Goal: Information Seeking & Learning: Find specific fact

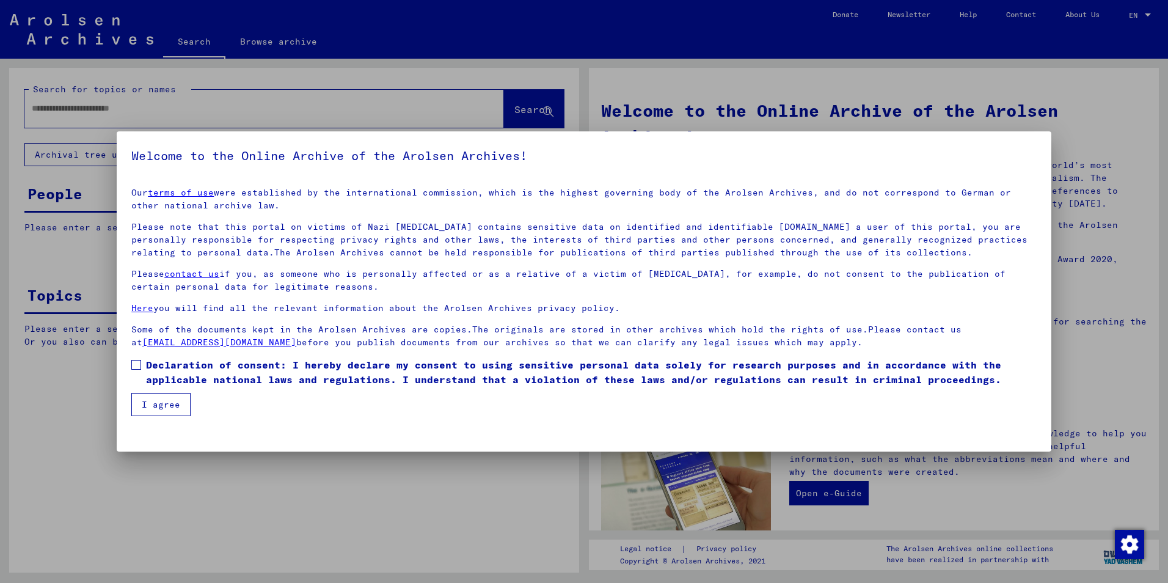
click at [134, 367] on span at bounding box center [136, 365] width 10 height 10
click at [143, 397] on button "I agree" at bounding box center [160, 404] width 59 height 23
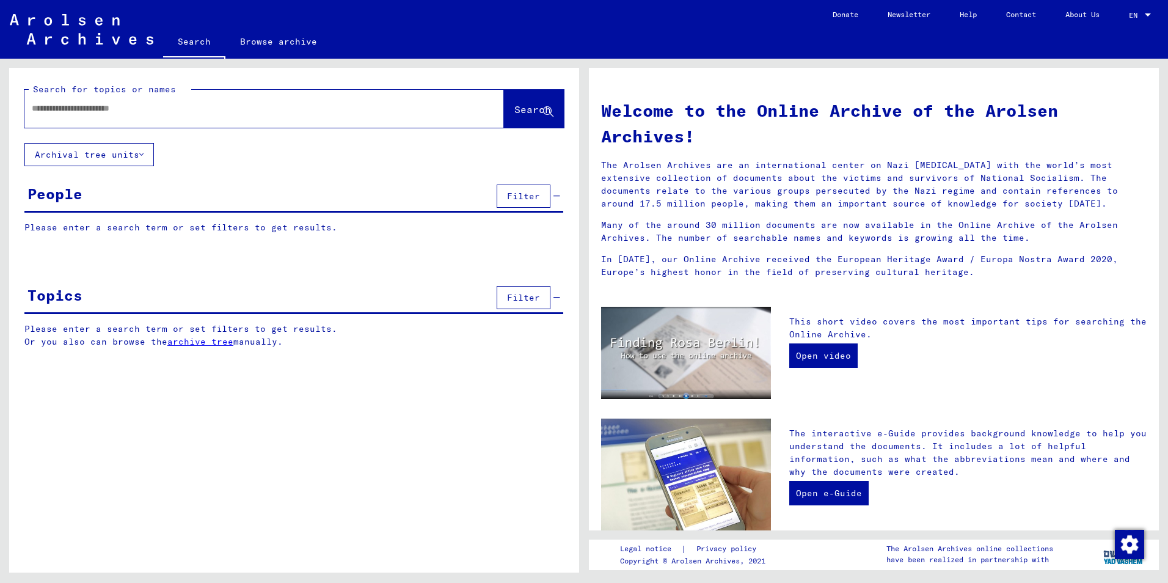
click at [60, 112] on input "text" at bounding box center [250, 108] width 436 height 13
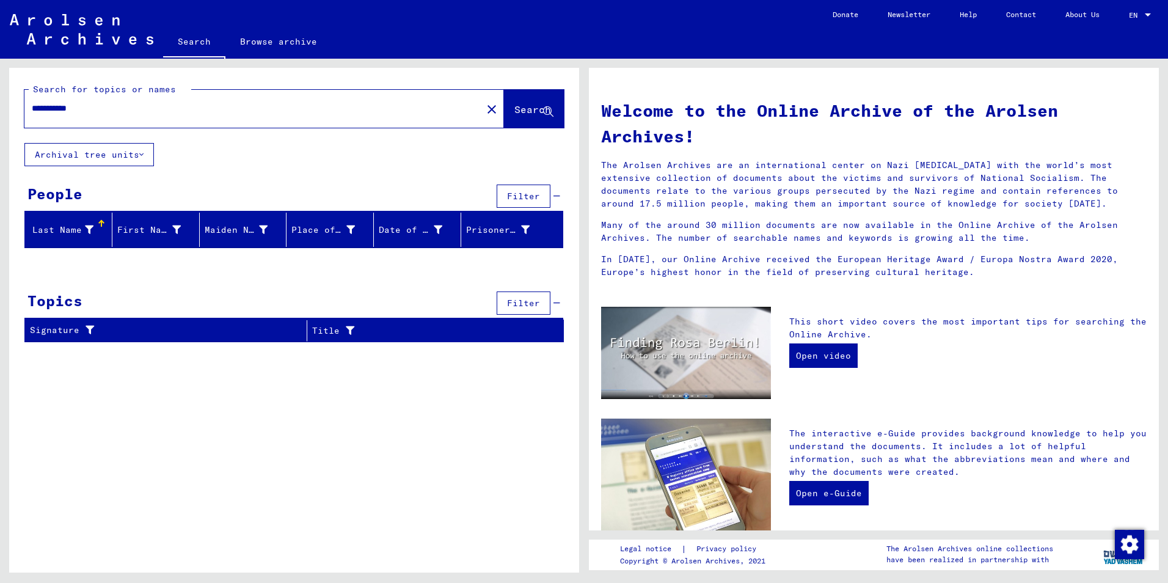
click at [57, 104] on input "**********" at bounding box center [250, 108] width 436 height 13
click at [72, 109] on input "**********" at bounding box center [250, 108] width 436 height 13
click at [109, 114] on input "**********" at bounding box center [250, 108] width 436 height 13
type input "*"
type input "**********"
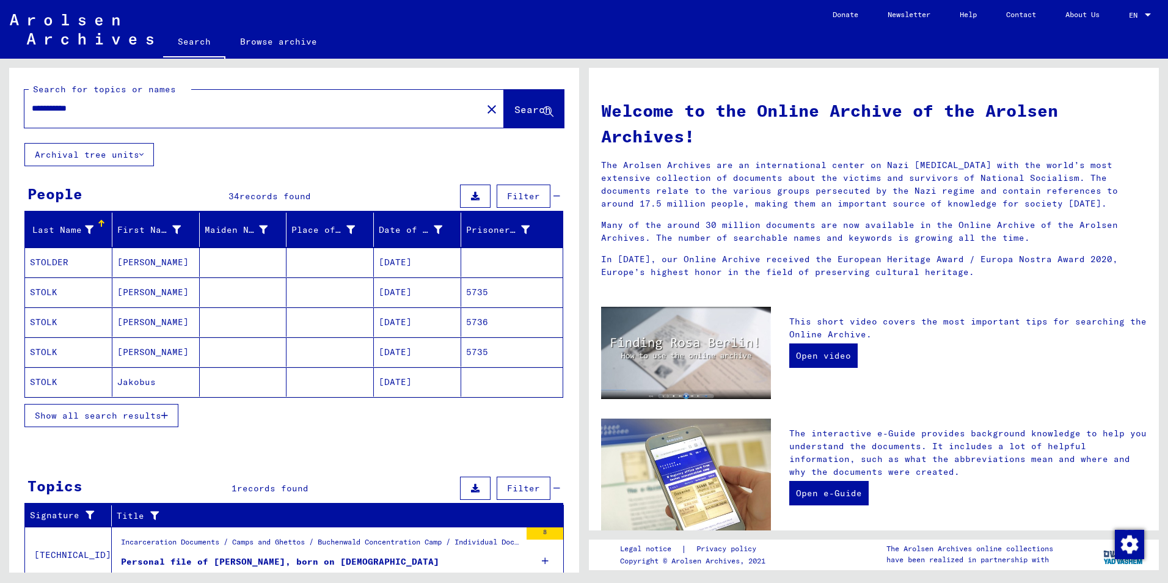
click at [431, 269] on mat-cell "[DATE]" at bounding box center [417, 261] width 87 height 29
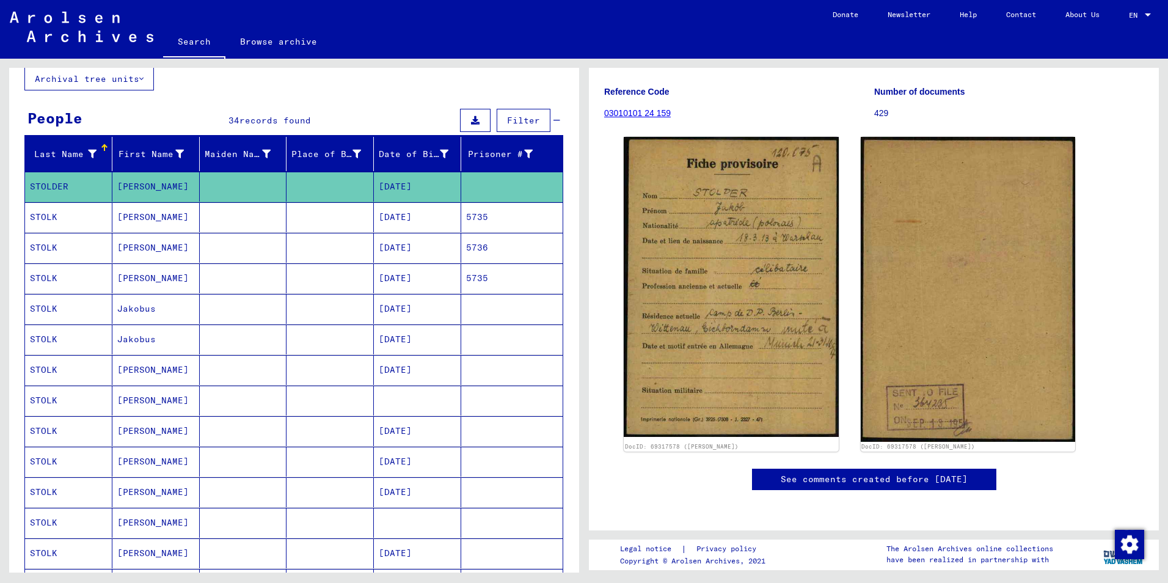
scroll to position [183, 0]
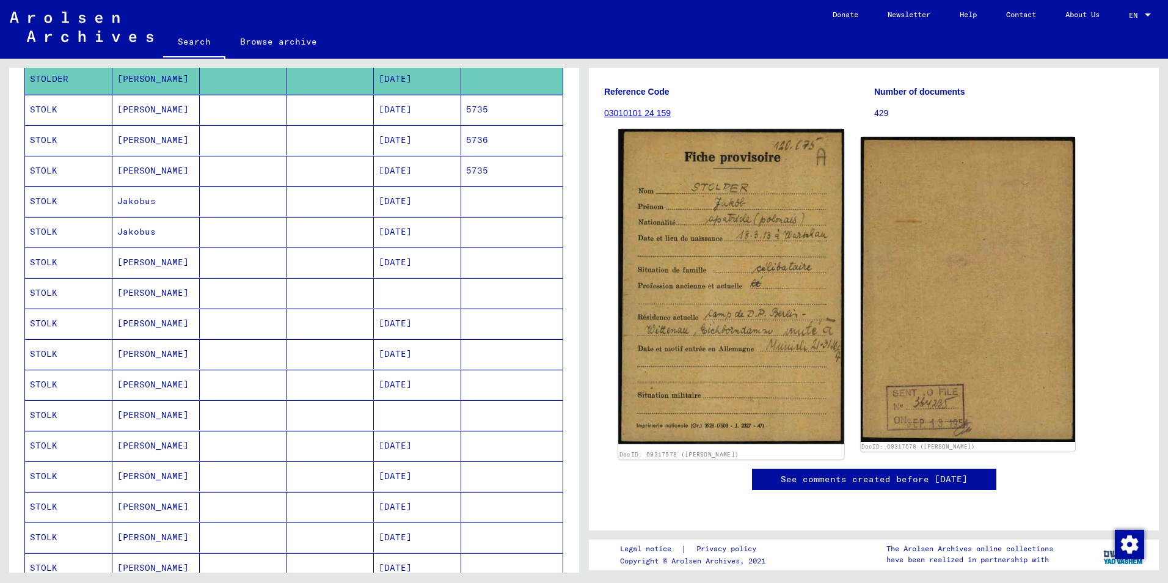
click at [750, 178] on img at bounding box center [730, 286] width 225 height 315
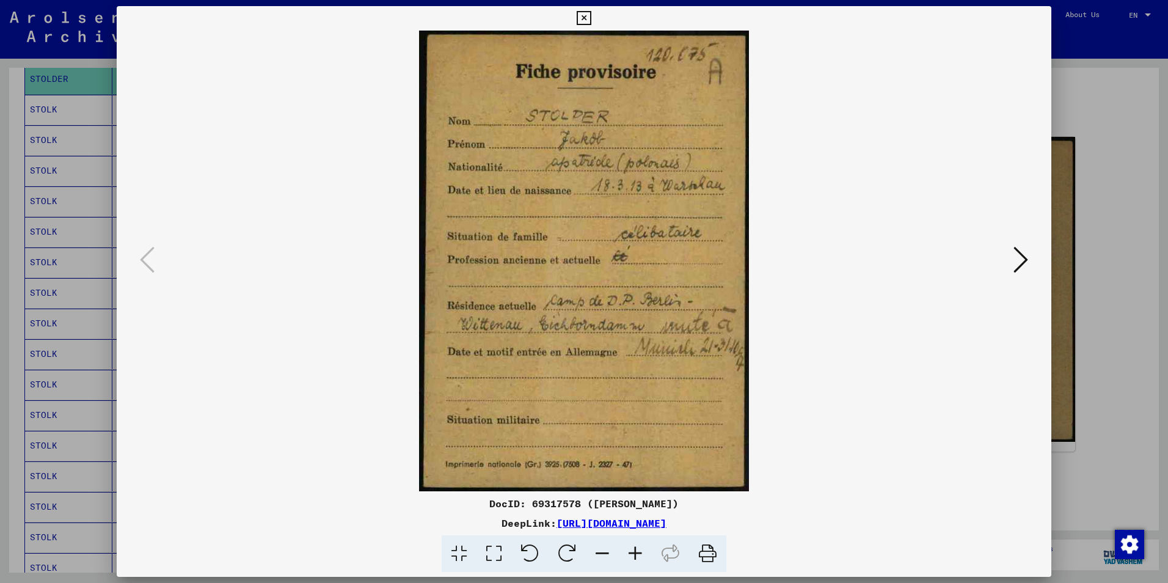
click at [584, 20] on icon at bounding box center [584, 18] width 14 height 15
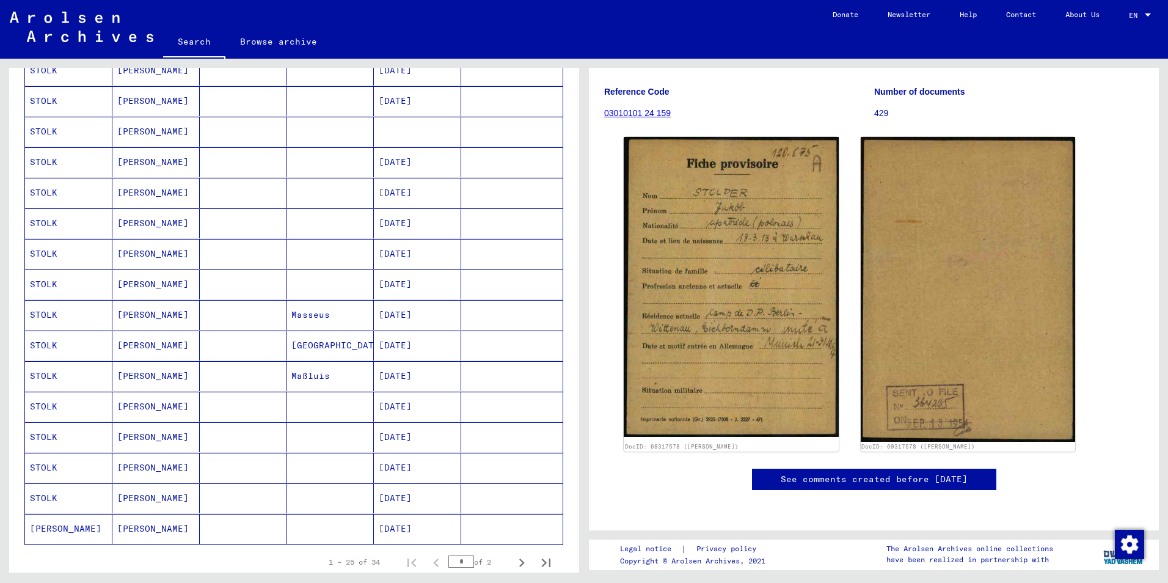
scroll to position [489, 0]
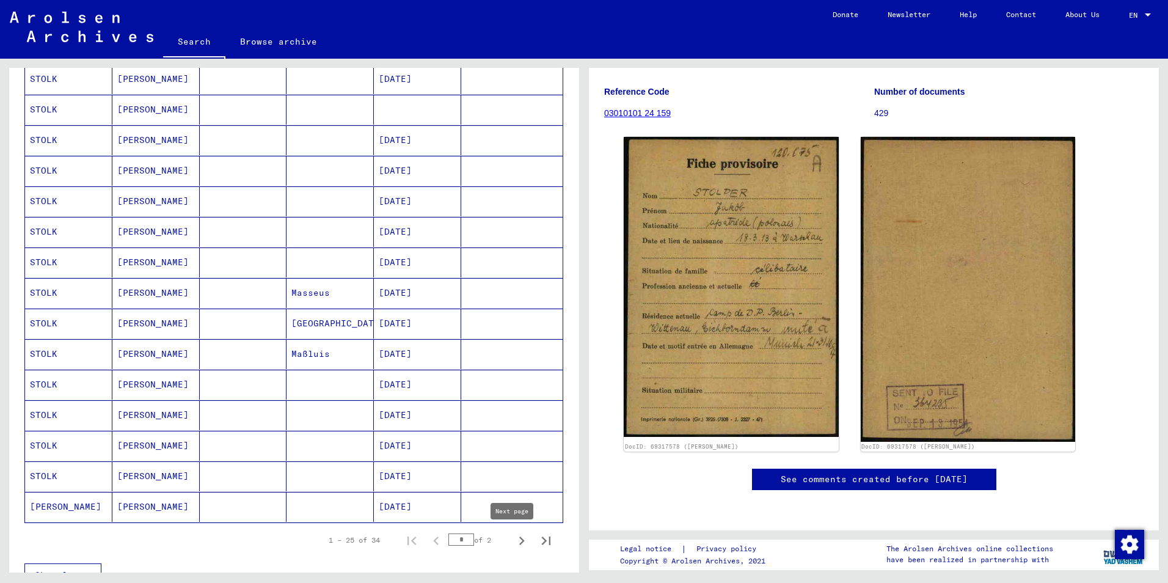
click at [515, 541] on icon "Next page" at bounding box center [521, 540] width 17 height 17
type input "*"
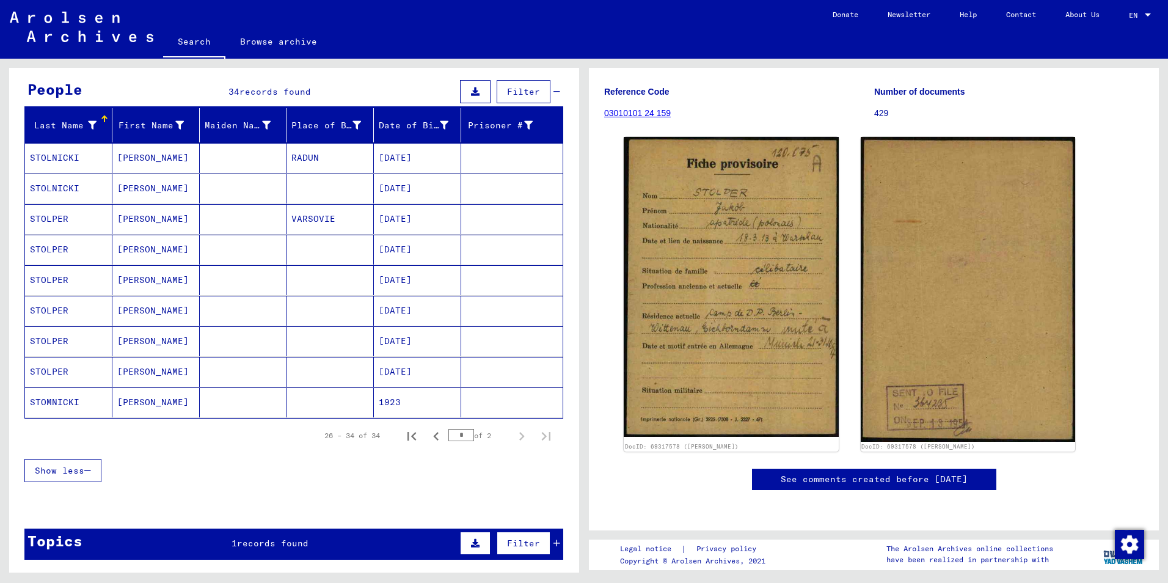
scroll to position [75, 0]
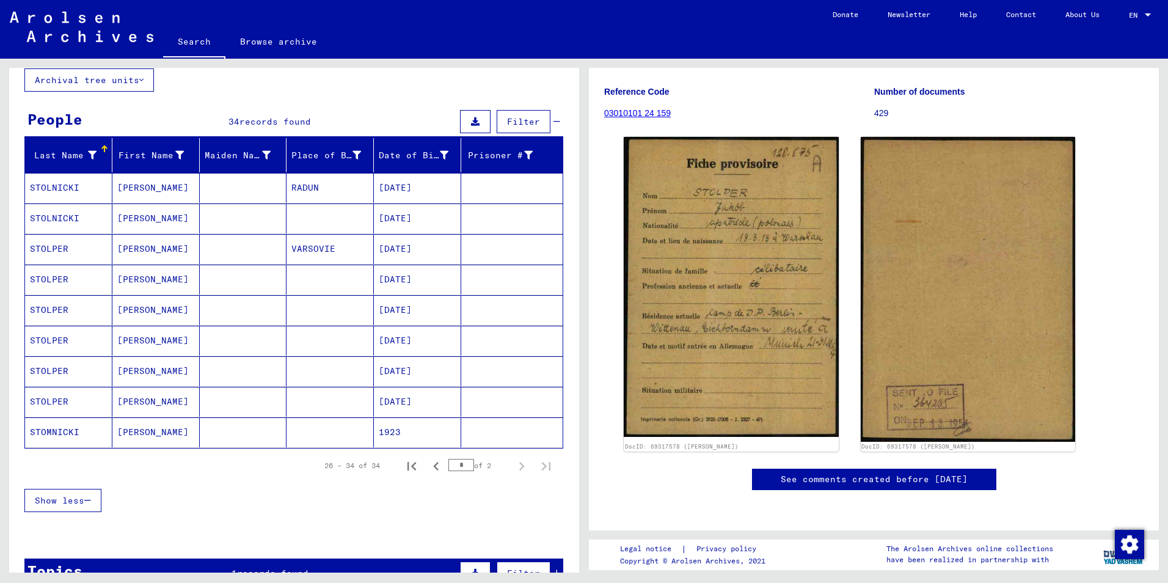
click at [494, 243] on mat-cell at bounding box center [511, 249] width 101 height 30
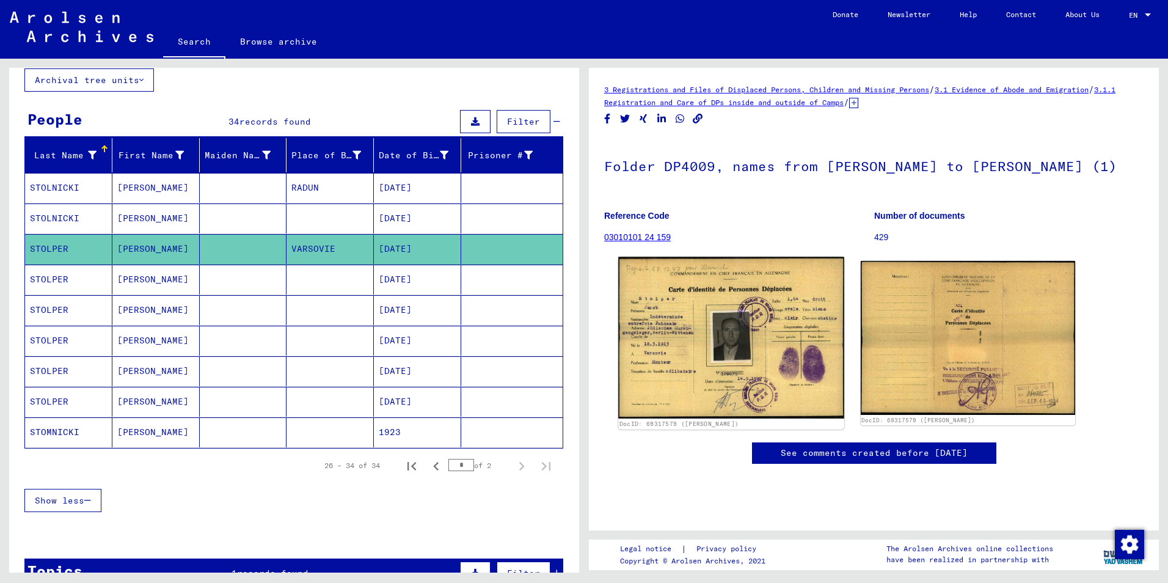
click at [693, 355] on img at bounding box center [730, 338] width 225 height 162
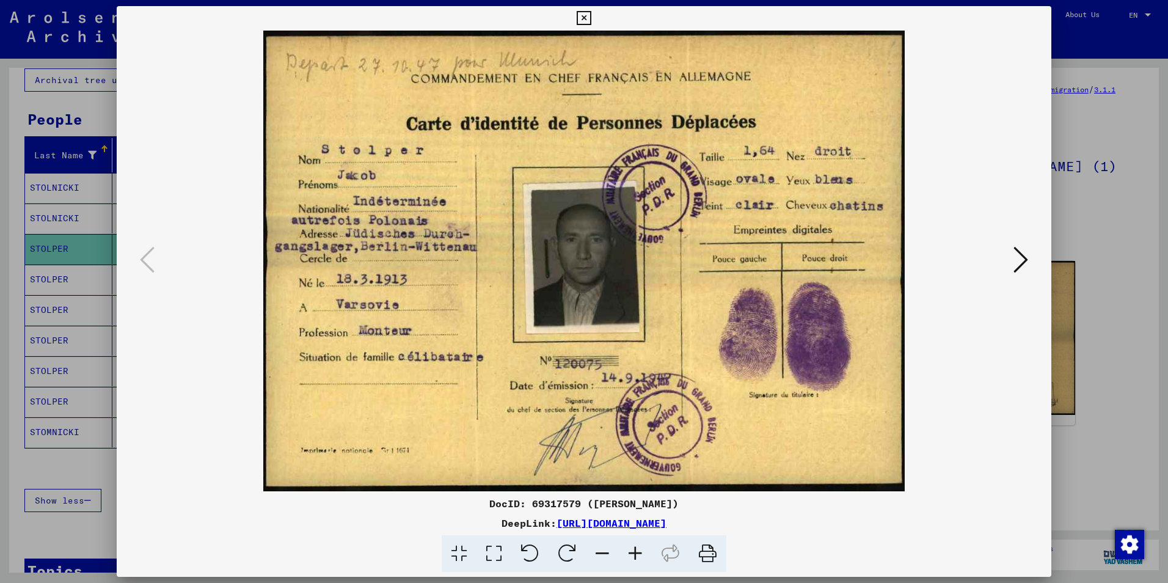
click at [1020, 266] on icon at bounding box center [1021, 259] width 15 height 29
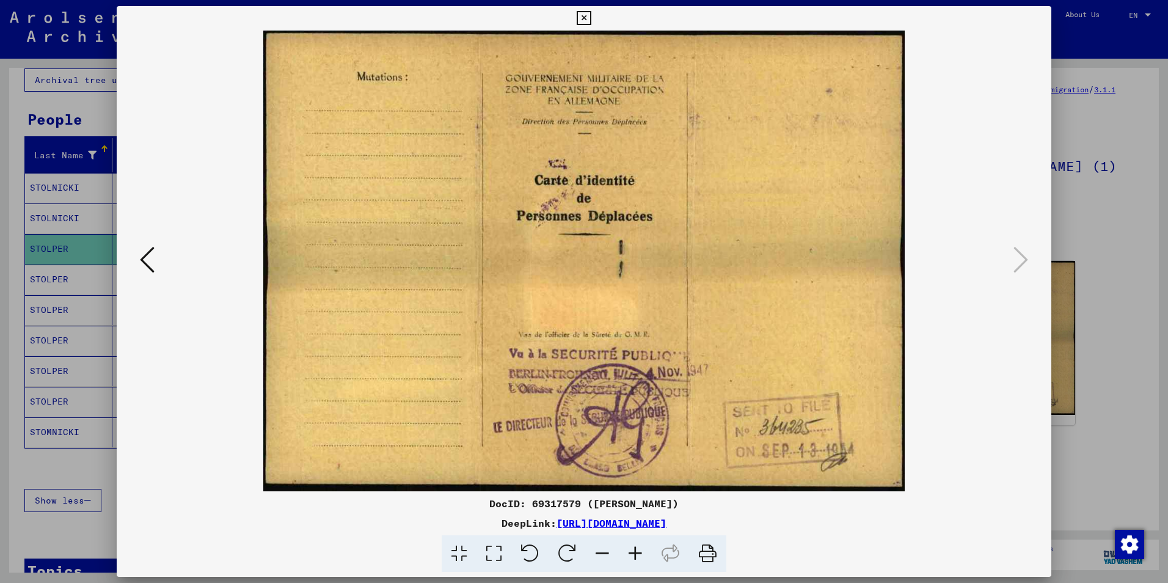
click at [147, 257] on icon at bounding box center [147, 259] width 15 height 29
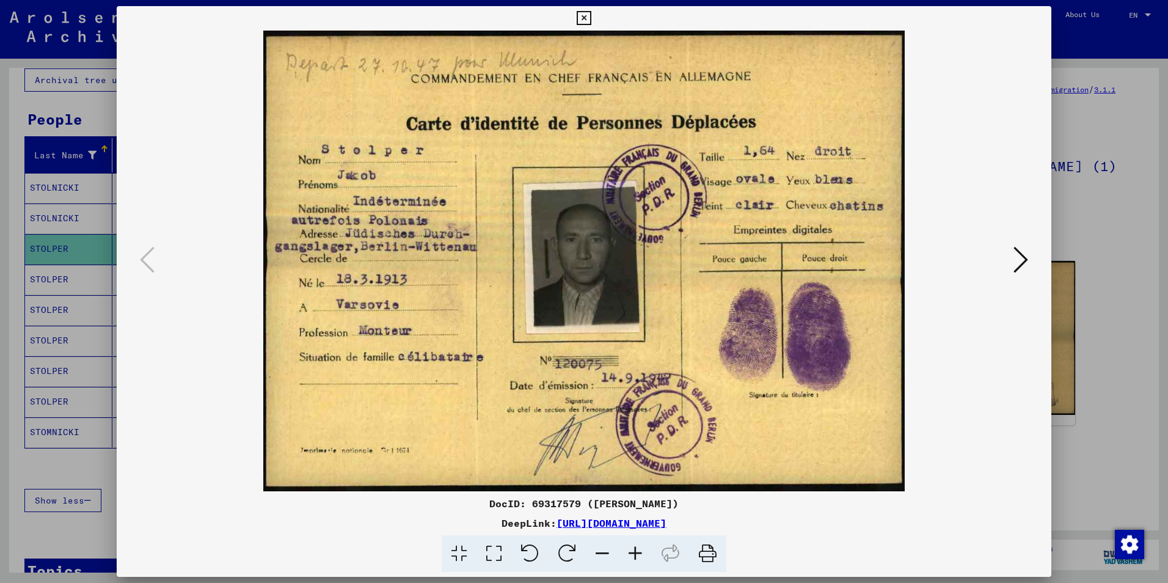
click at [587, 21] on icon at bounding box center [584, 18] width 14 height 15
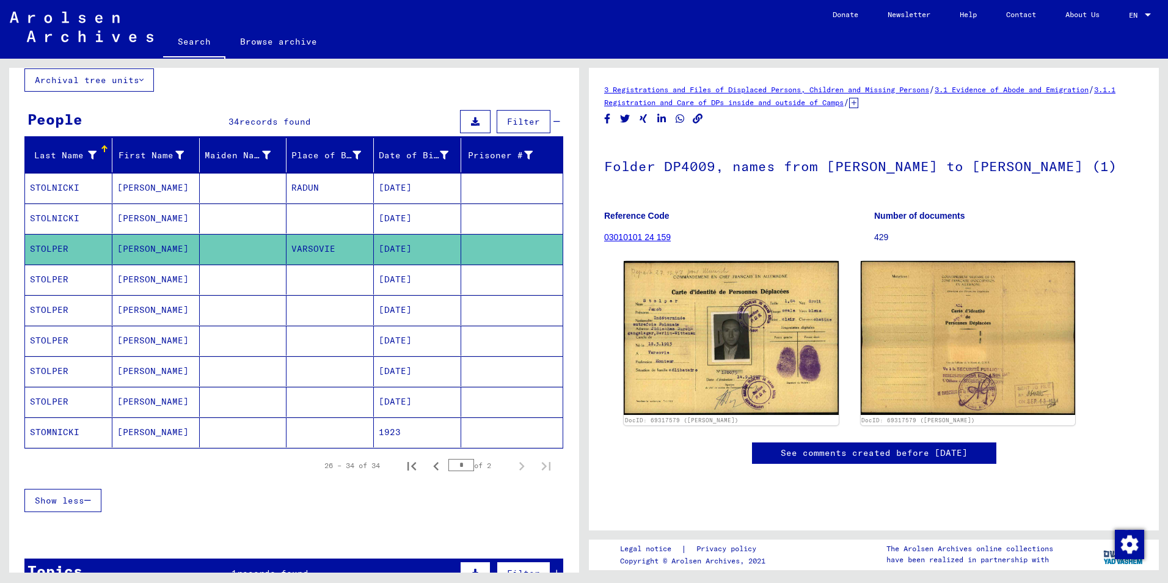
click at [514, 267] on mat-cell at bounding box center [511, 280] width 101 height 30
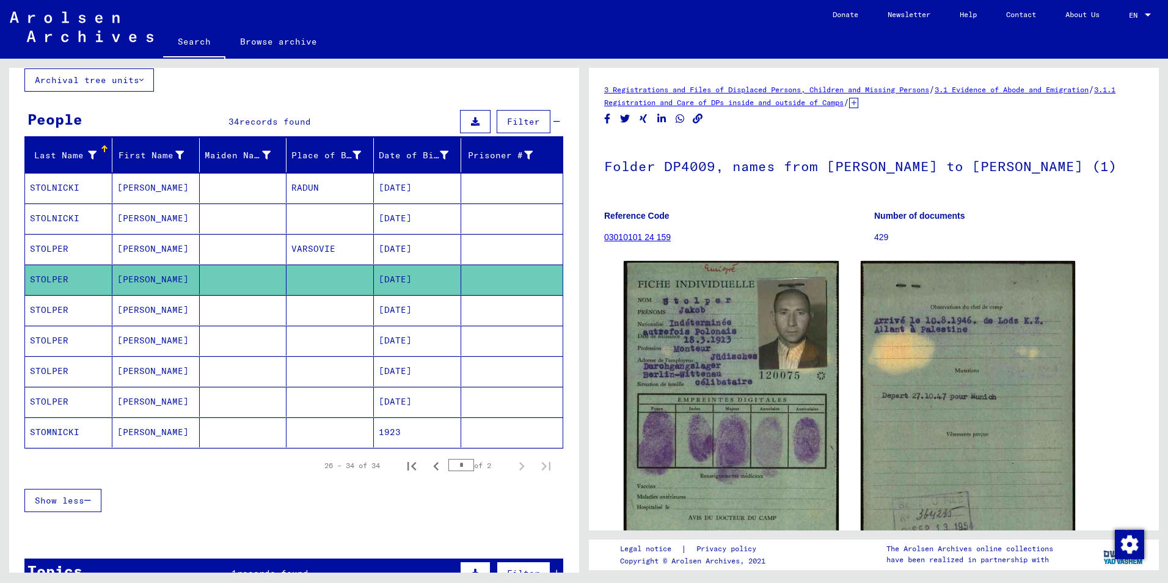
click at [511, 299] on mat-cell at bounding box center [511, 310] width 101 height 30
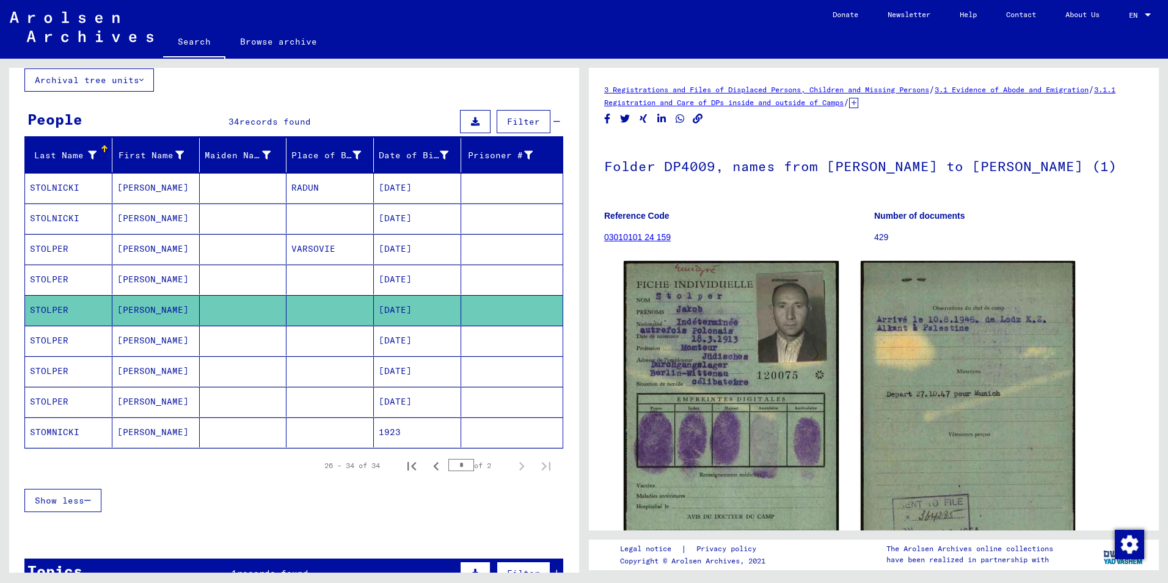
click at [505, 337] on mat-cell at bounding box center [511, 341] width 101 height 30
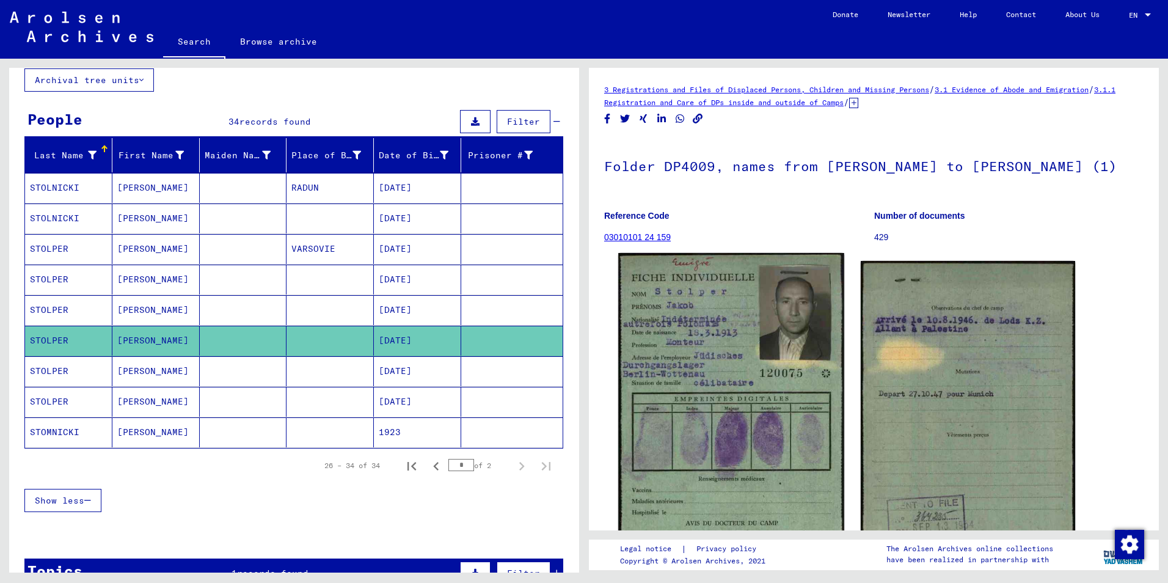
click at [661, 360] on img at bounding box center [730, 413] width 225 height 321
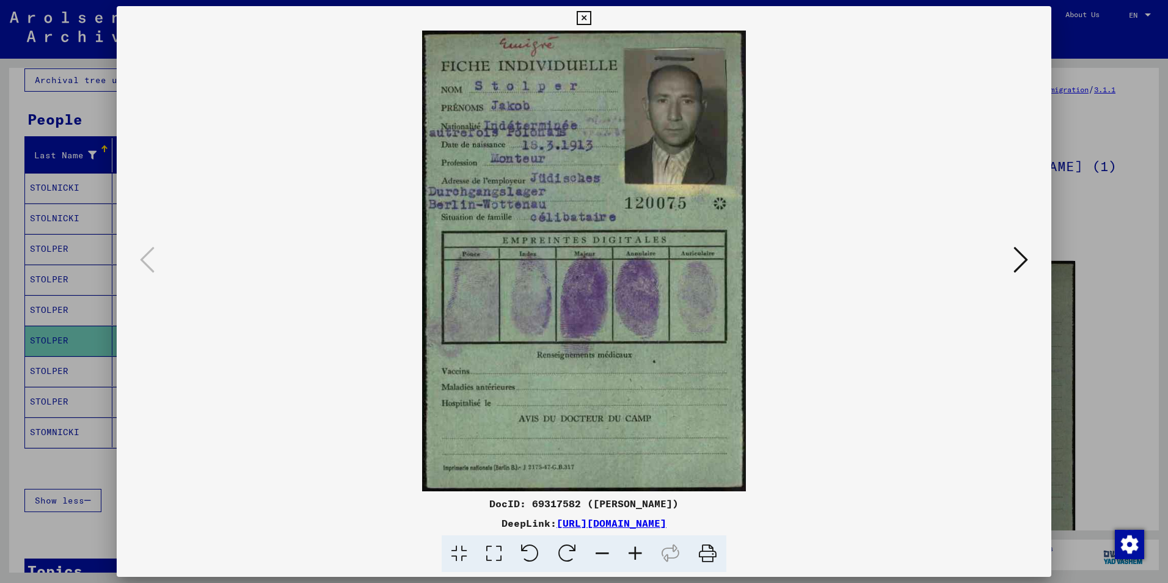
click at [585, 20] on icon at bounding box center [584, 18] width 14 height 15
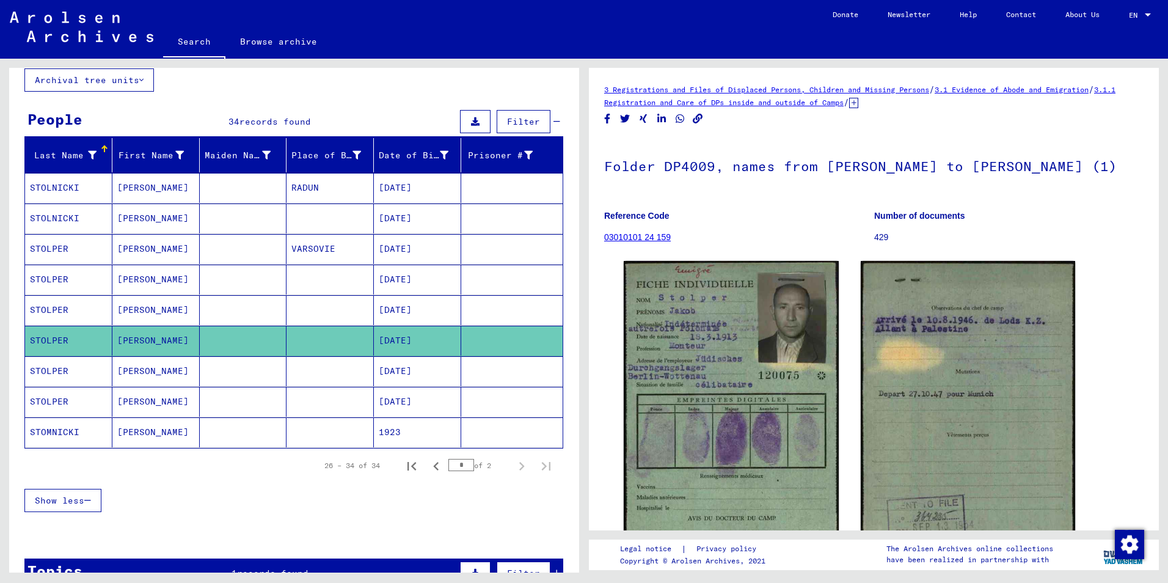
click at [532, 378] on mat-cell at bounding box center [511, 371] width 101 height 30
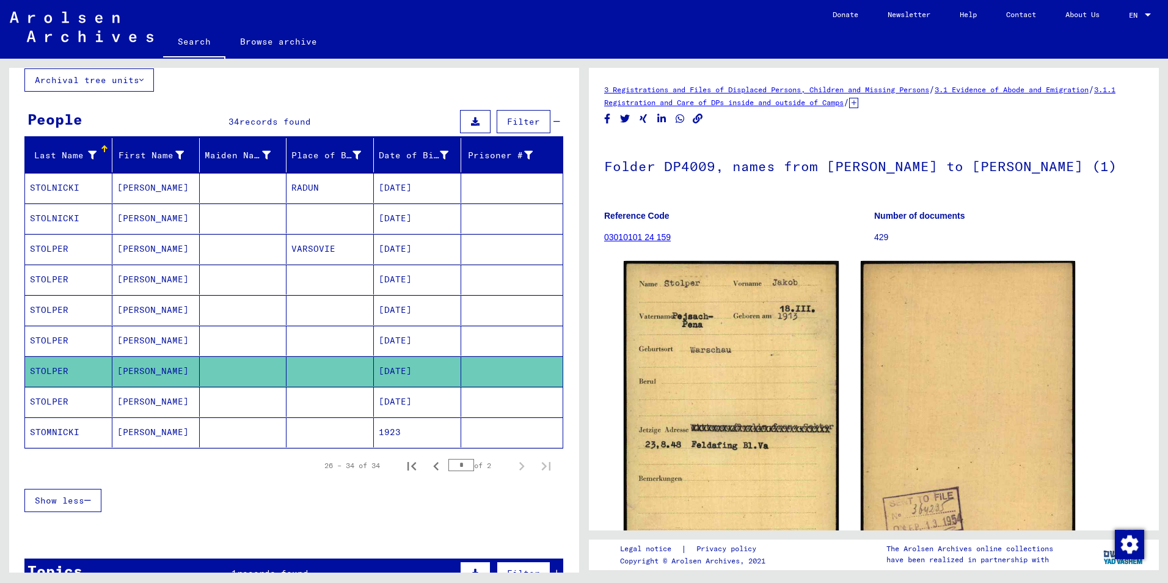
click at [518, 411] on mat-cell at bounding box center [511, 402] width 101 height 30
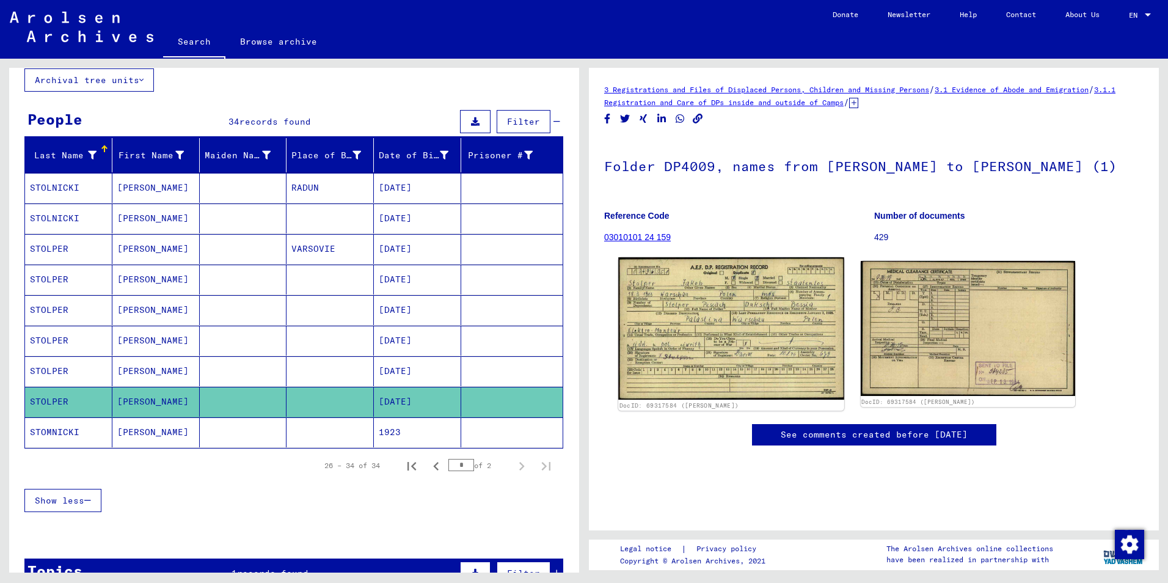
click at [755, 369] on img at bounding box center [730, 328] width 225 height 142
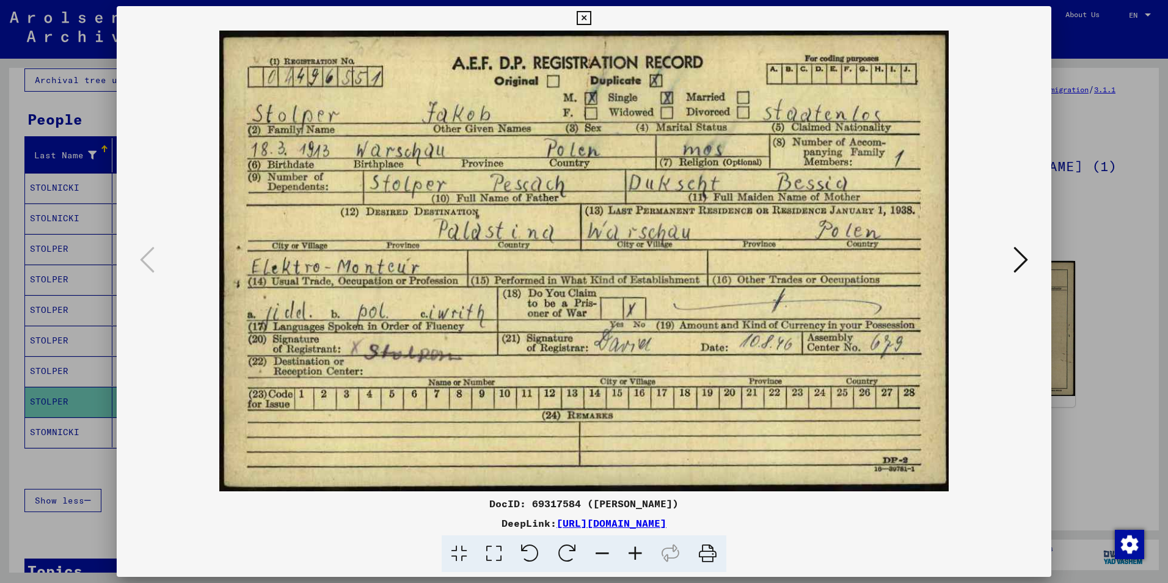
click at [587, 17] on icon at bounding box center [584, 18] width 14 height 15
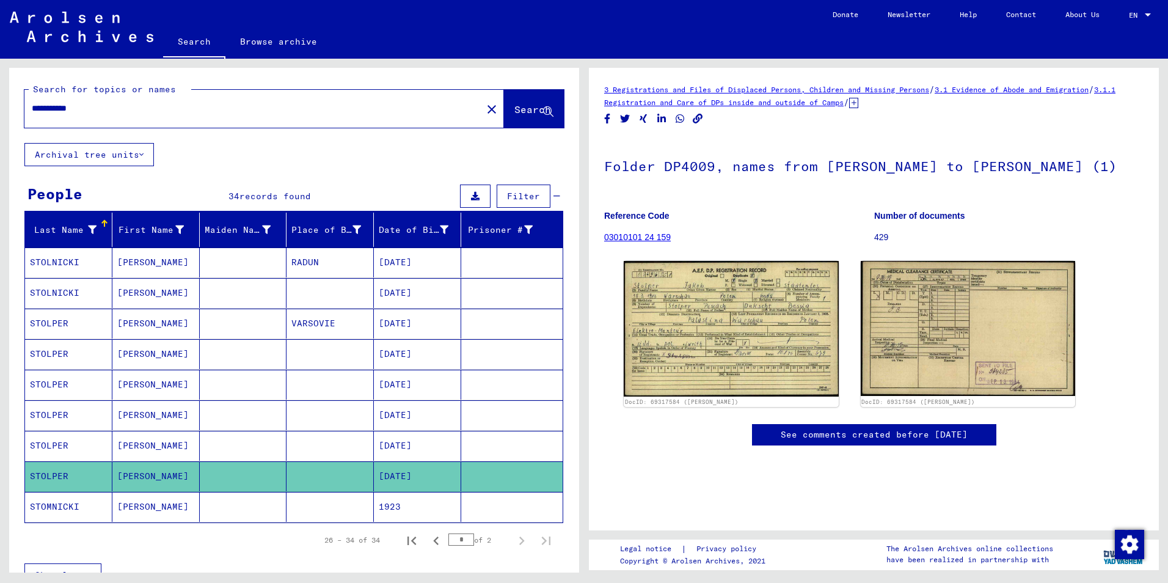
click at [90, 109] on input "**********" at bounding box center [253, 108] width 443 height 13
type input "*"
type input "**********"
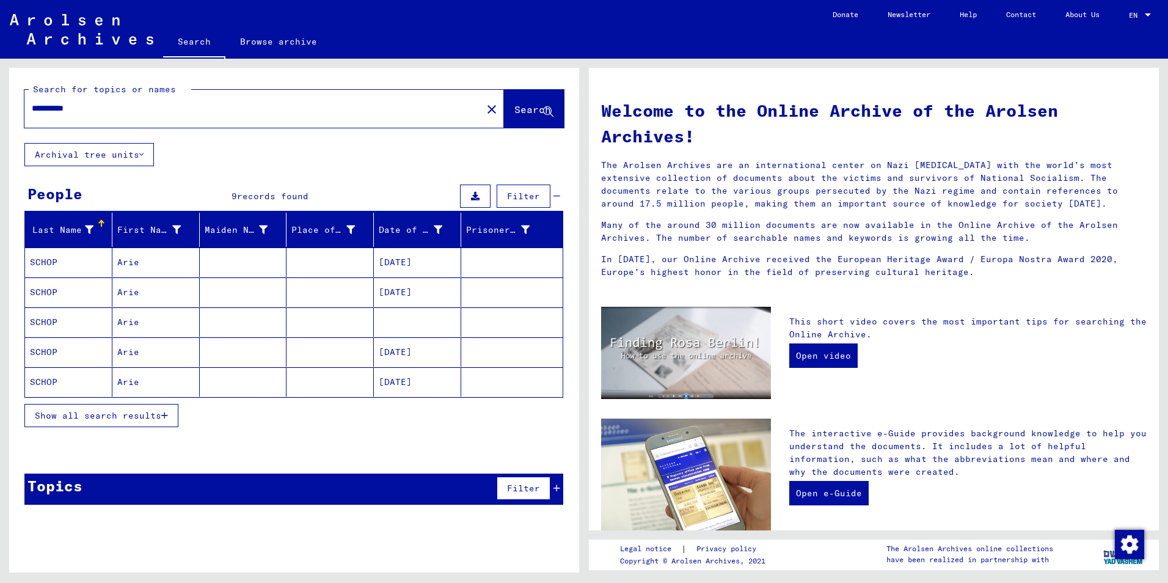
click at [500, 255] on mat-cell at bounding box center [511, 261] width 101 height 29
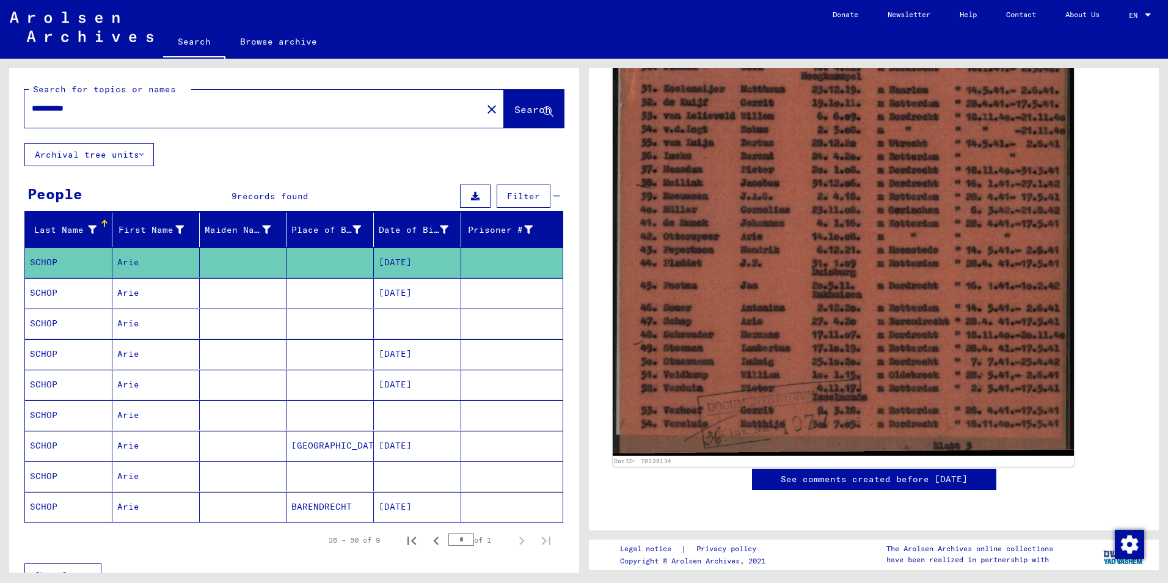
scroll to position [489, 0]
click at [815, 276] on img at bounding box center [843, 145] width 461 height 622
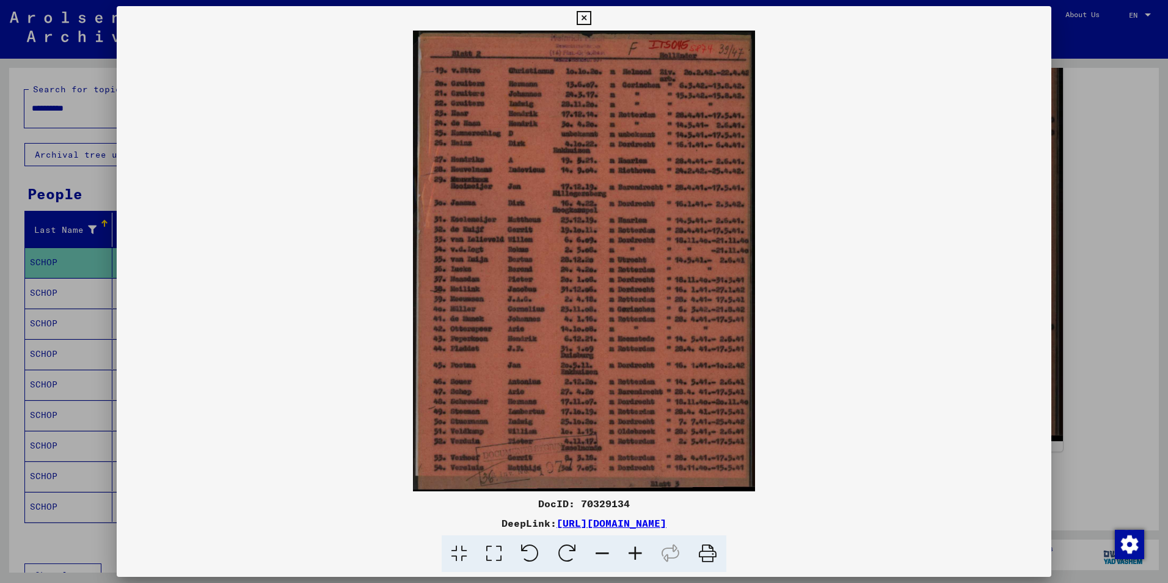
drag, startPoint x: 540, startPoint y: 501, endPoint x: 646, endPoint y: 499, distance: 106.3
click at [646, 499] on div "DocID: 70329134" at bounding box center [584, 503] width 935 height 15
drag, startPoint x: 605, startPoint y: 497, endPoint x: 539, endPoint y: 261, distance: 244.9
click at [539, 261] on img at bounding box center [584, 261] width 935 height 461
